Goal: Navigation & Orientation: Find specific page/section

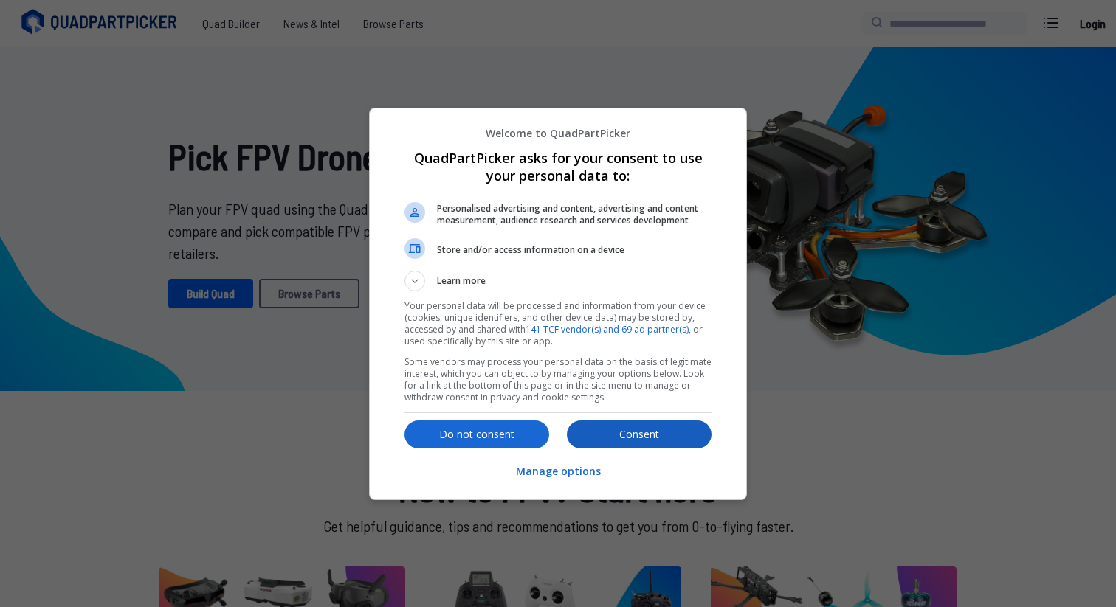
click at [655, 432] on p "Consent" at bounding box center [639, 434] width 145 height 15
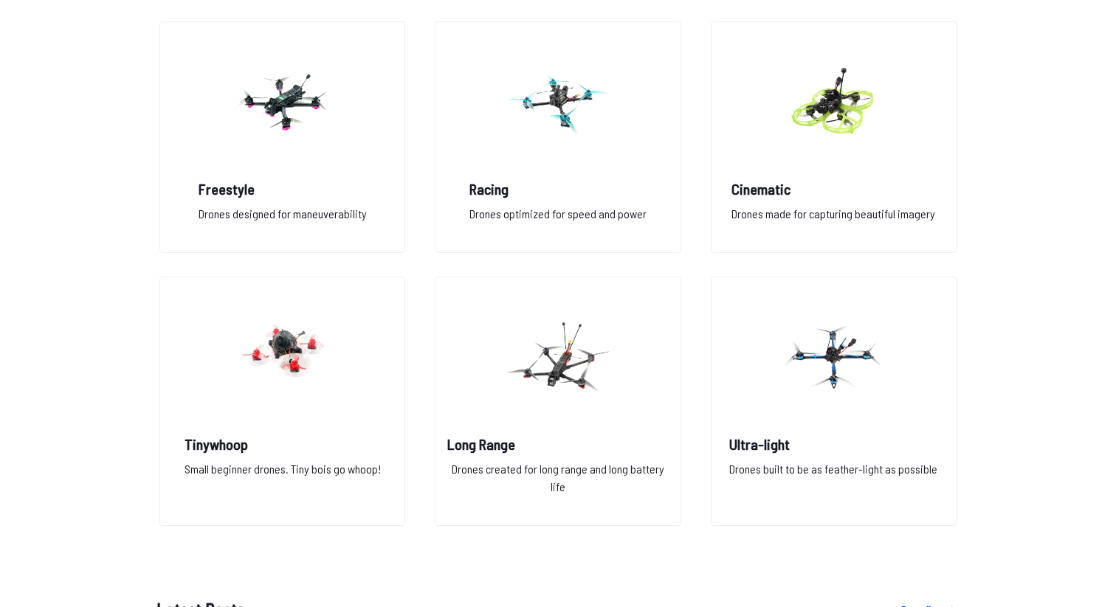
scroll to position [1139, 0]
click at [860, 111] on img at bounding box center [833, 101] width 106 height 130
click at [231, 159] on img at bounding box center [283, 101] width 106 height 130
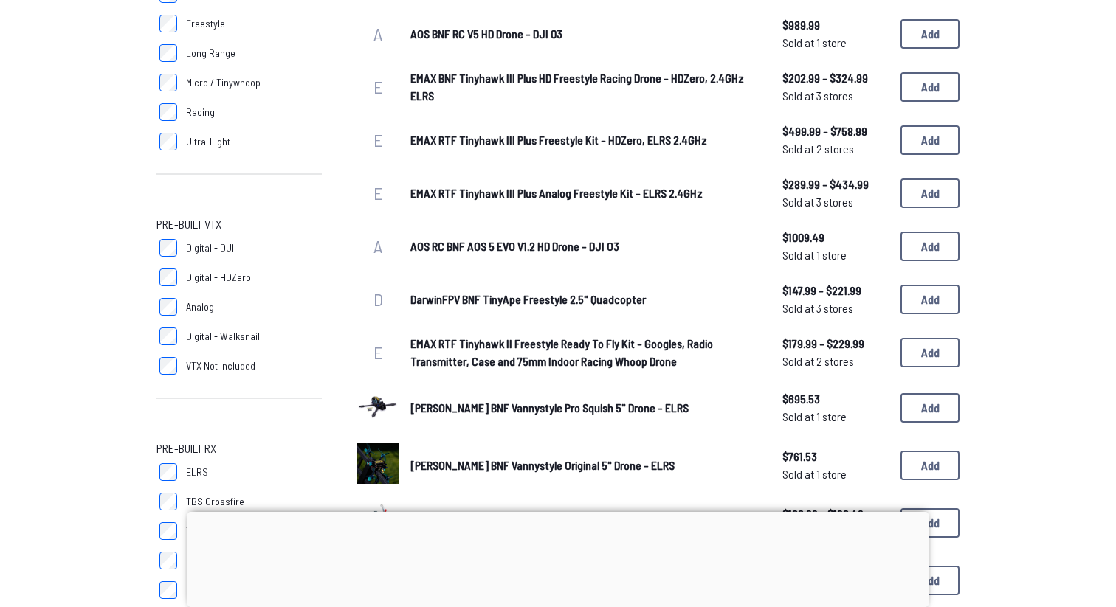
scroll to position [695, 0]
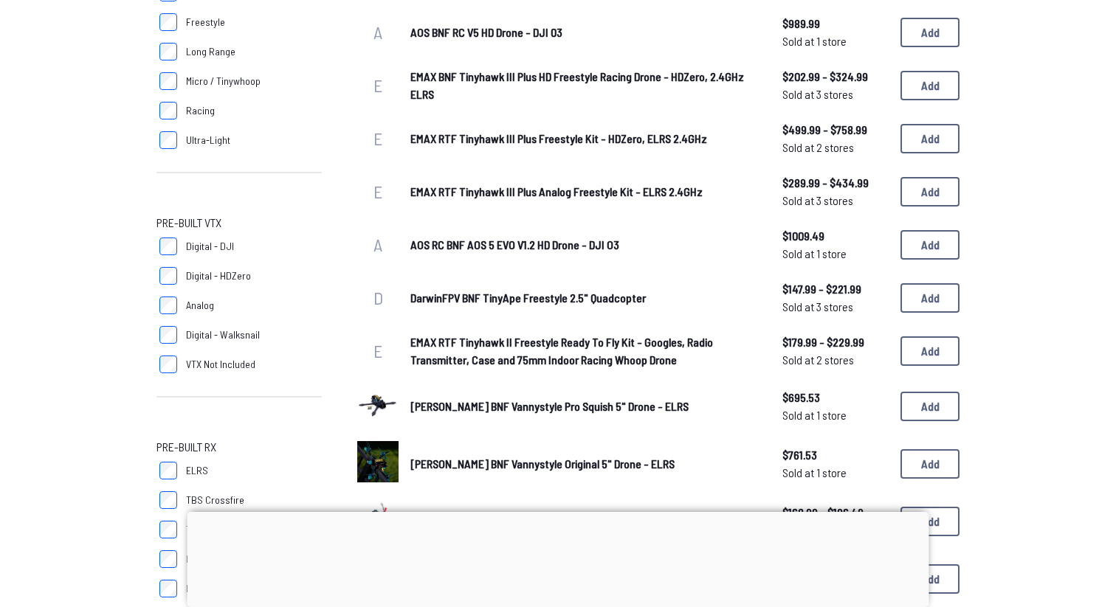
click at [522, 294] on span "DarwinFPV BNF TinyApe Freestyle 2.5" Quadcopter" at bounding box center [527, 298] width 235 height 14
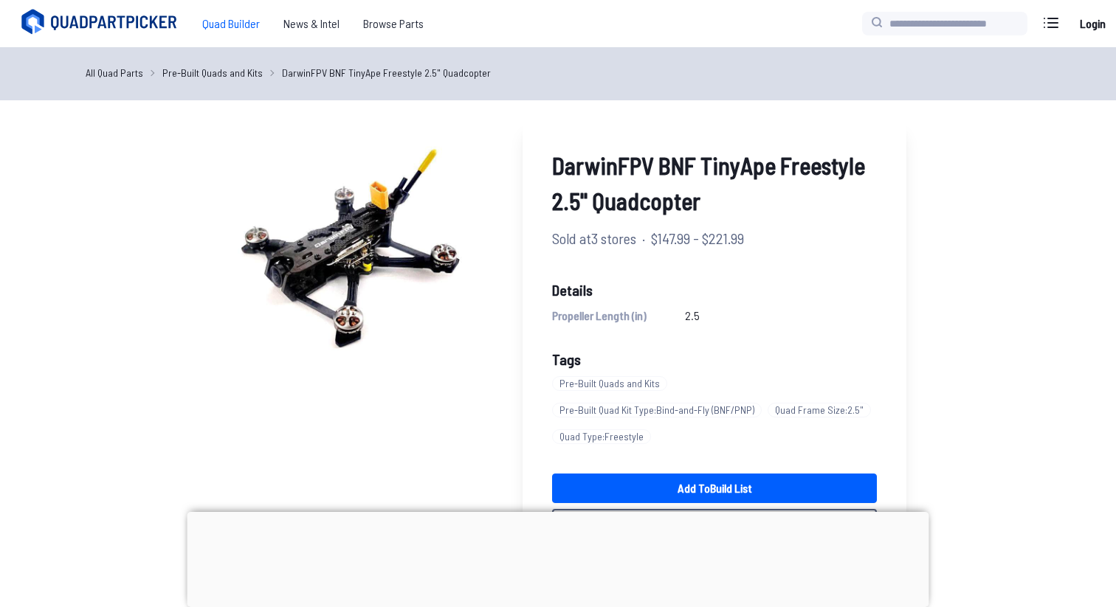
click at [227, 30] on span "Quad Builder" at bounding box center [230, 24] width 81 height 30
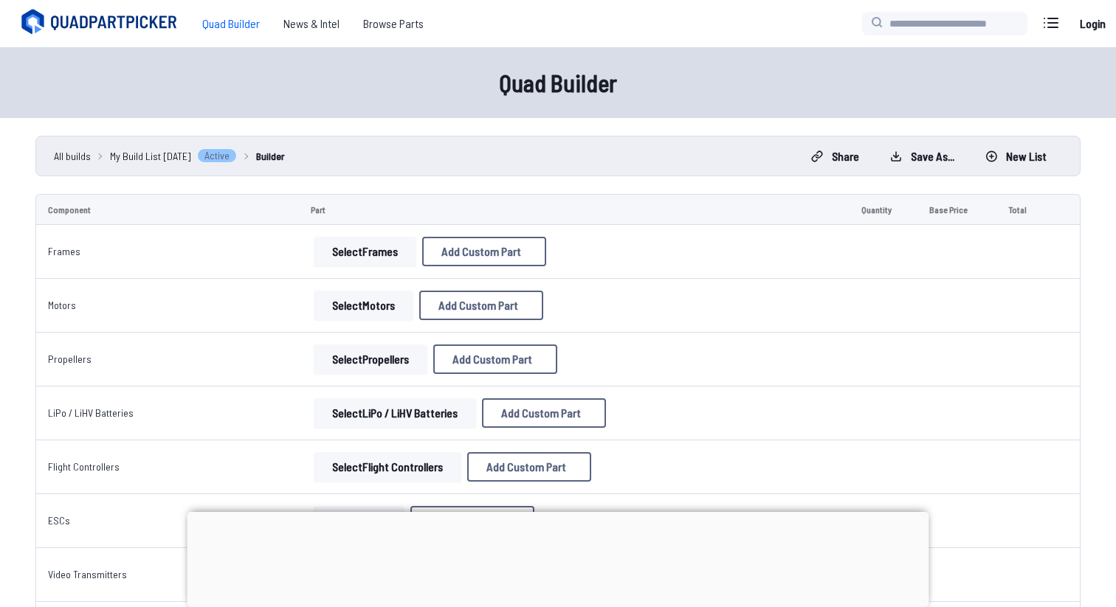
click at [396, 23] on span "Browse Parts" at bounding box center [393, 24] width 84 height 30
